Goal: Contribute content: Contribute content

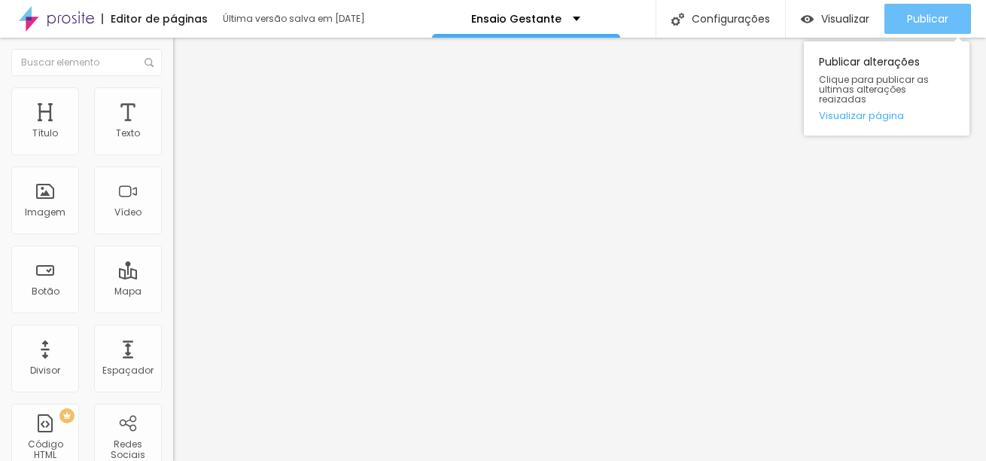
click at [925, 22] on span "Publicar" at bounding box center [927, 19] width 41 height 12
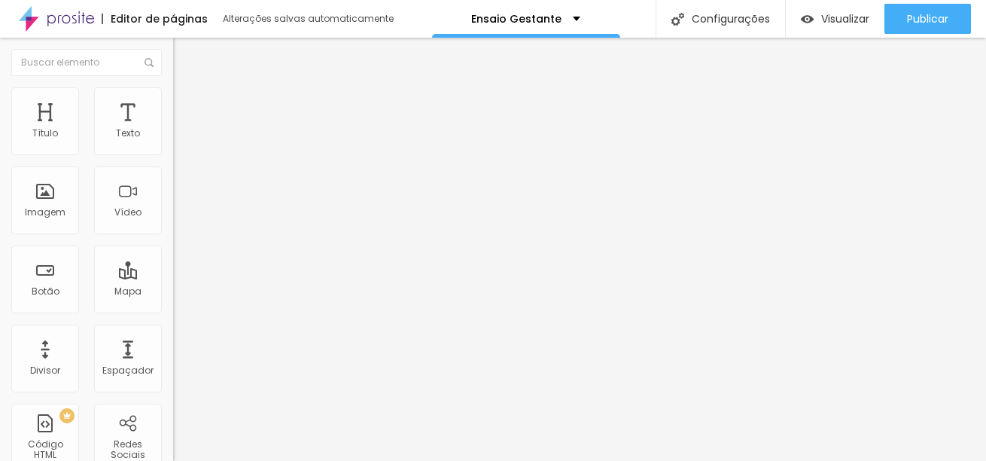
click at [173, 129] on span "Adicionar imagem" at bounding box center [221, 123] width 97 height 13
click at [173, 129] on span "Trocar imagem" at bounding box center [214, 123] width 82 height 13
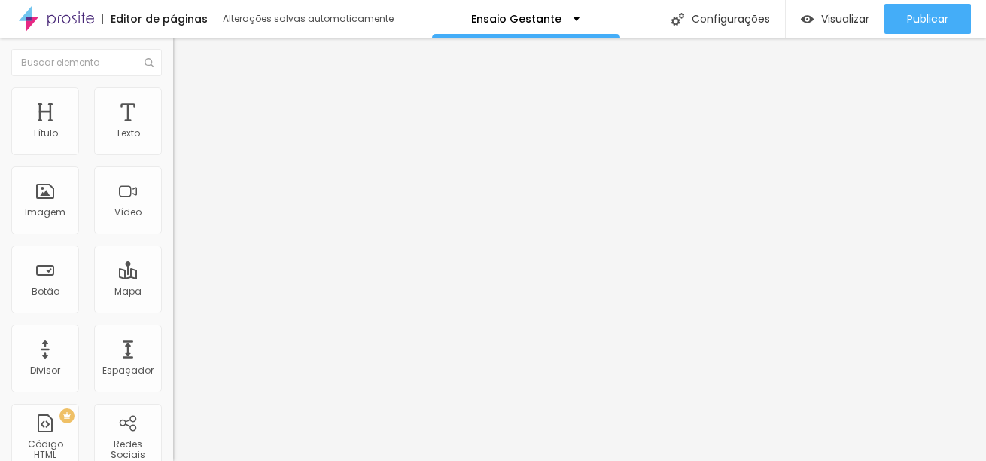
scroll to position [613, 0]
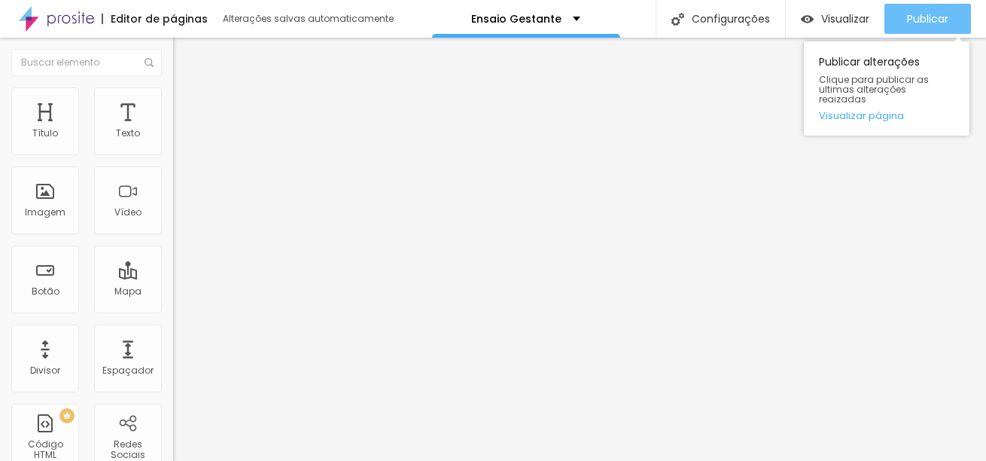
click at [930, 24] on span "Publicar" at bounding box center [927, 19] width 41 height 12
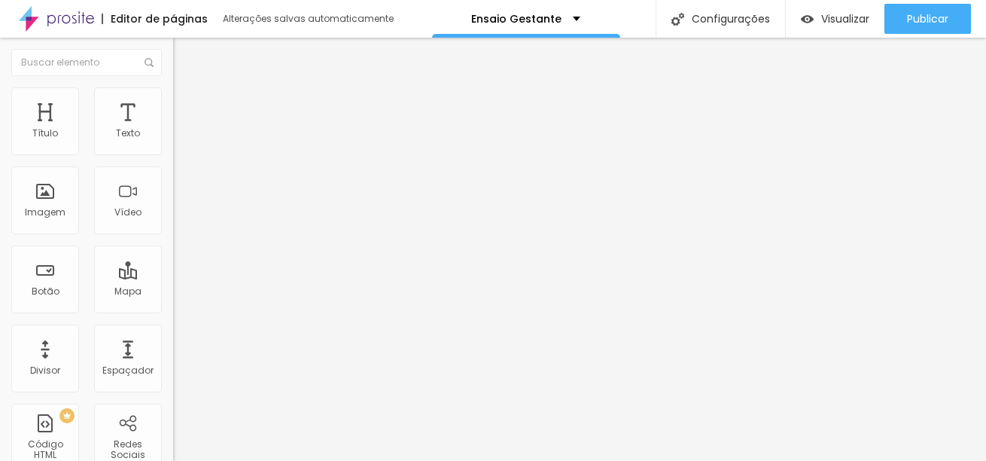
click at [173, 128] on div "Trocar imagem" at bounding box center [259, 122] width 173 height 11
click at [173, 272] on div "Proporção Original Cinema 16:9 Padrão 4:3 Quadrado 1:1 Original" at bounding box center [259, 241] width 173 height 59
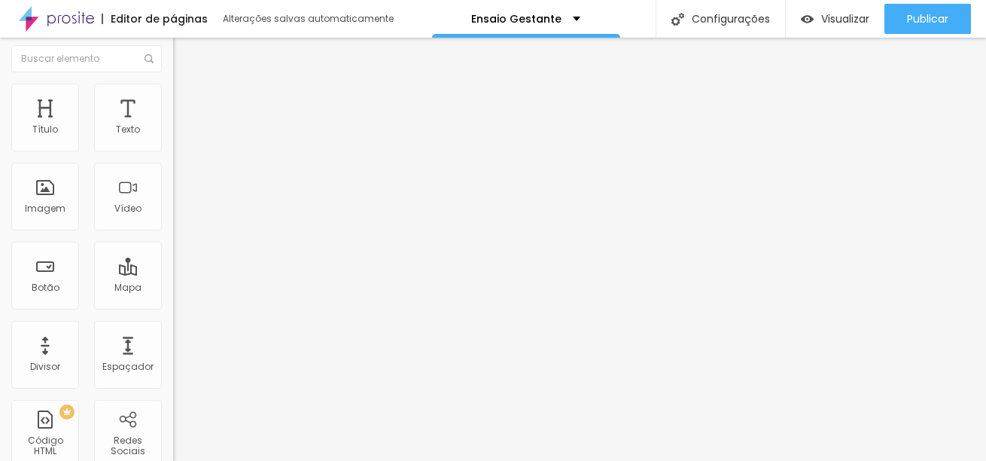
click at [173, 232] on span "Original" at bounding box center [191, 225] width 36 height 13
click at [173, 259] on span "Quadrado" at bounding box center [197, 252] width 49 height 13
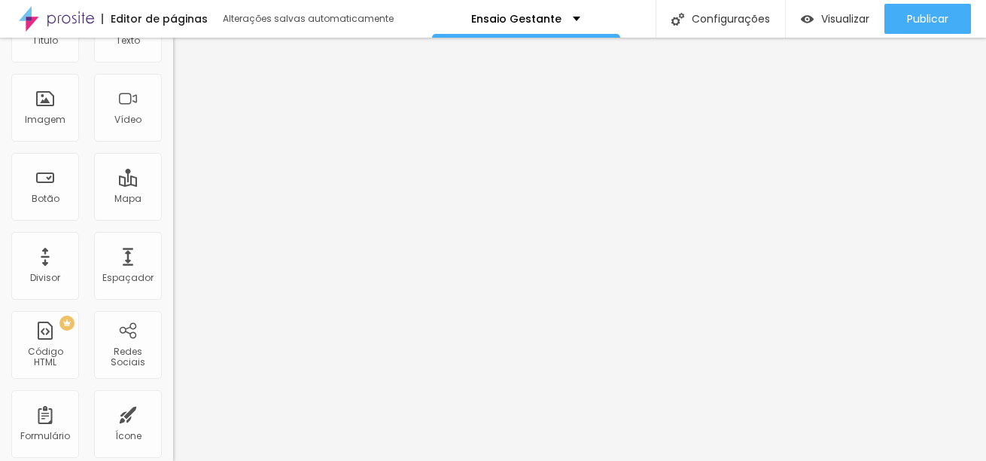
scroll to position [0, 0]
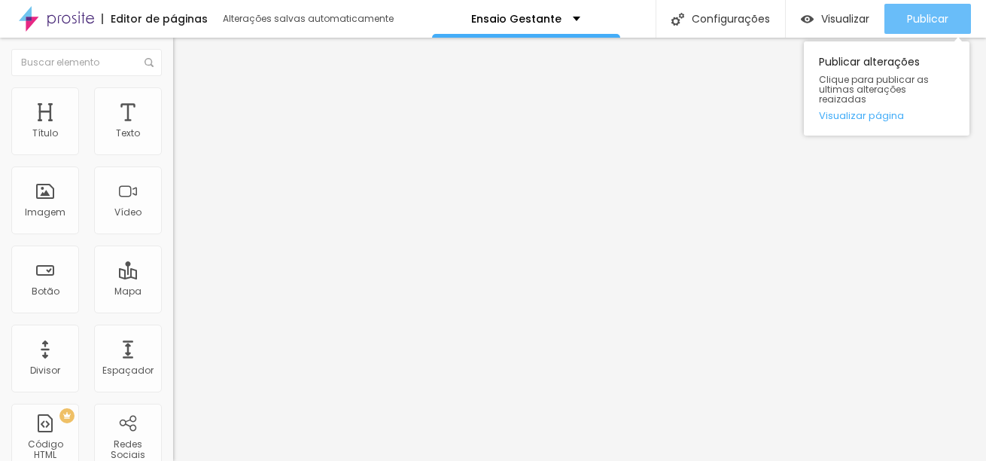
click at [907, 18] on span "Publicar" at bounding box center [927, 19] width 41 height 12
